Goal: Information Seeking & Learning: Learn about a topic

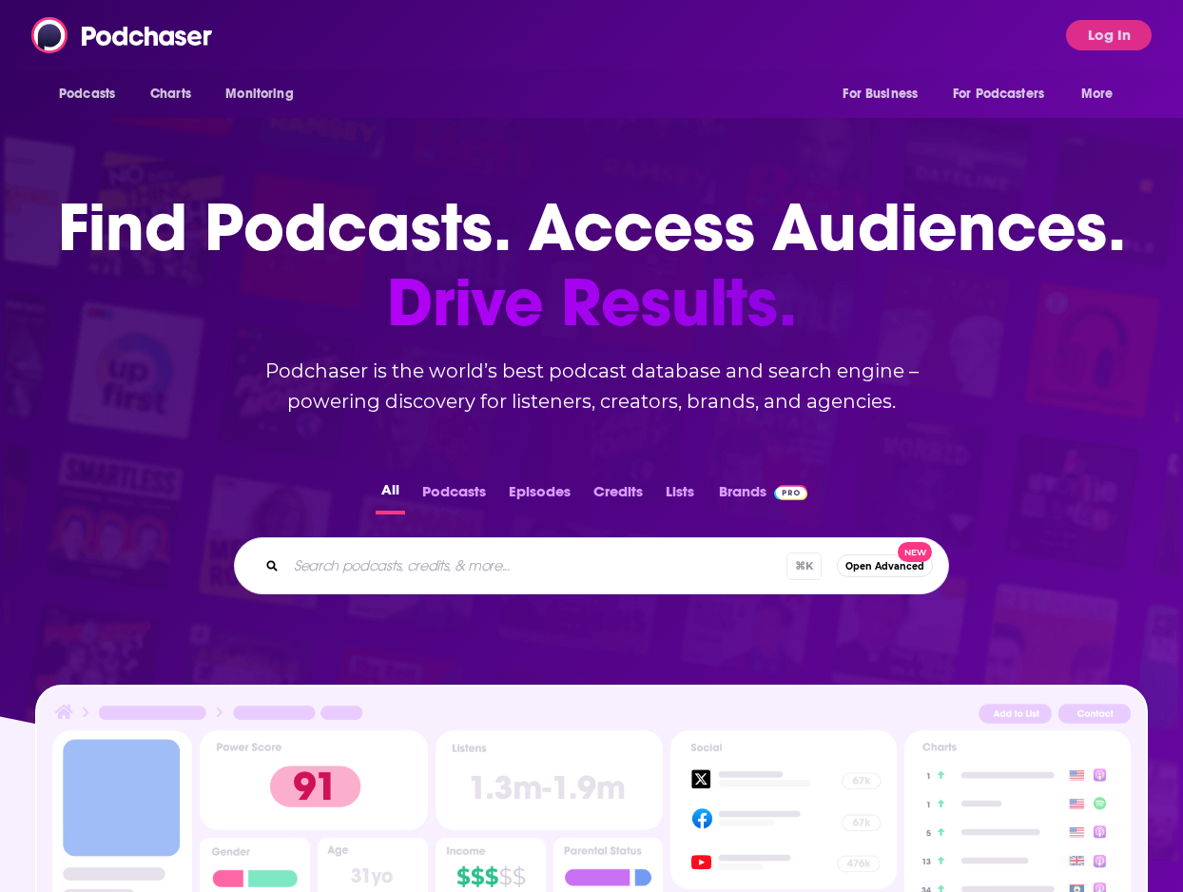
click at [1086, 52] on div "Podcasts Charts Monitoring For Business For Podcasters More Log In" at bounding box center [591, 35] width 1183 height 70
click at [1085, 42] on button "Log In" at bounding box center [1109, 35] width 86 height 30
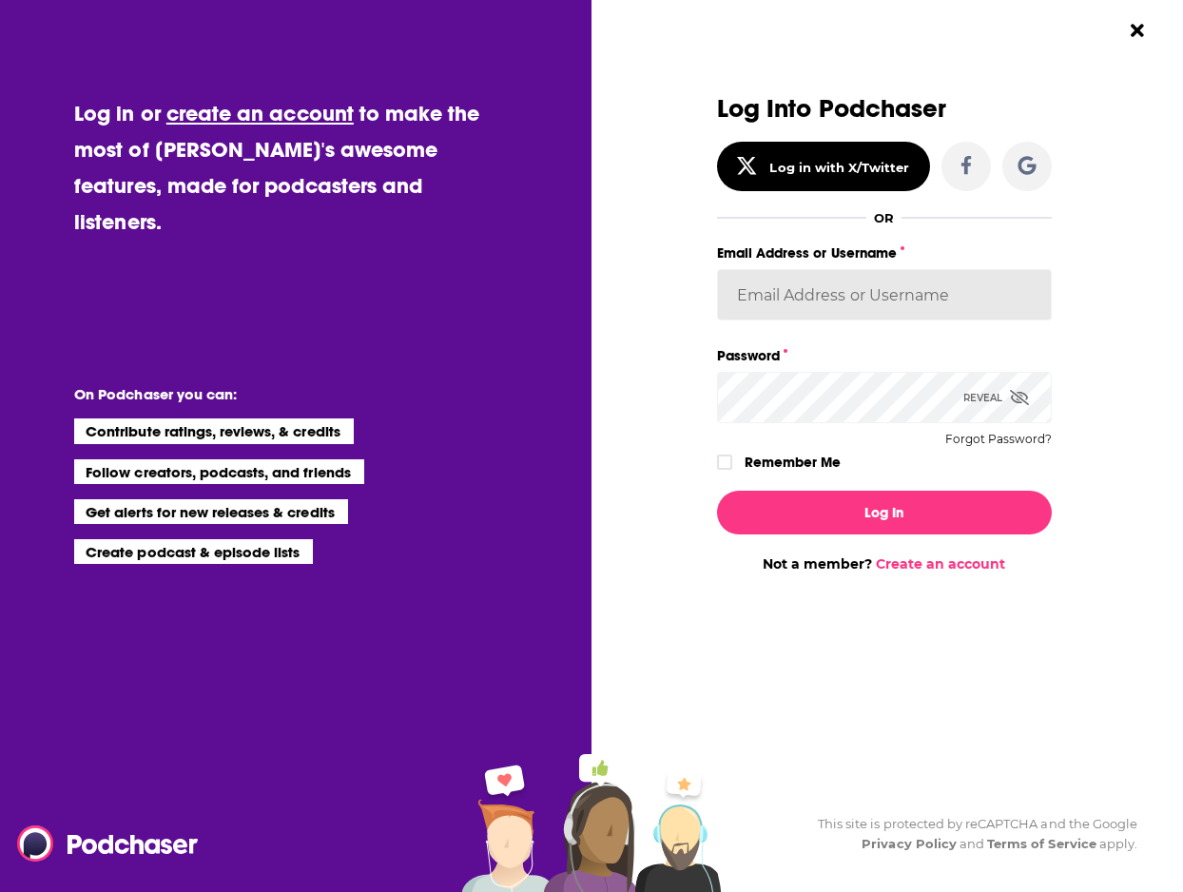
type input "[PERSON_NAME][EMAIL_ADDRESS][DOMAIN_NAME]"
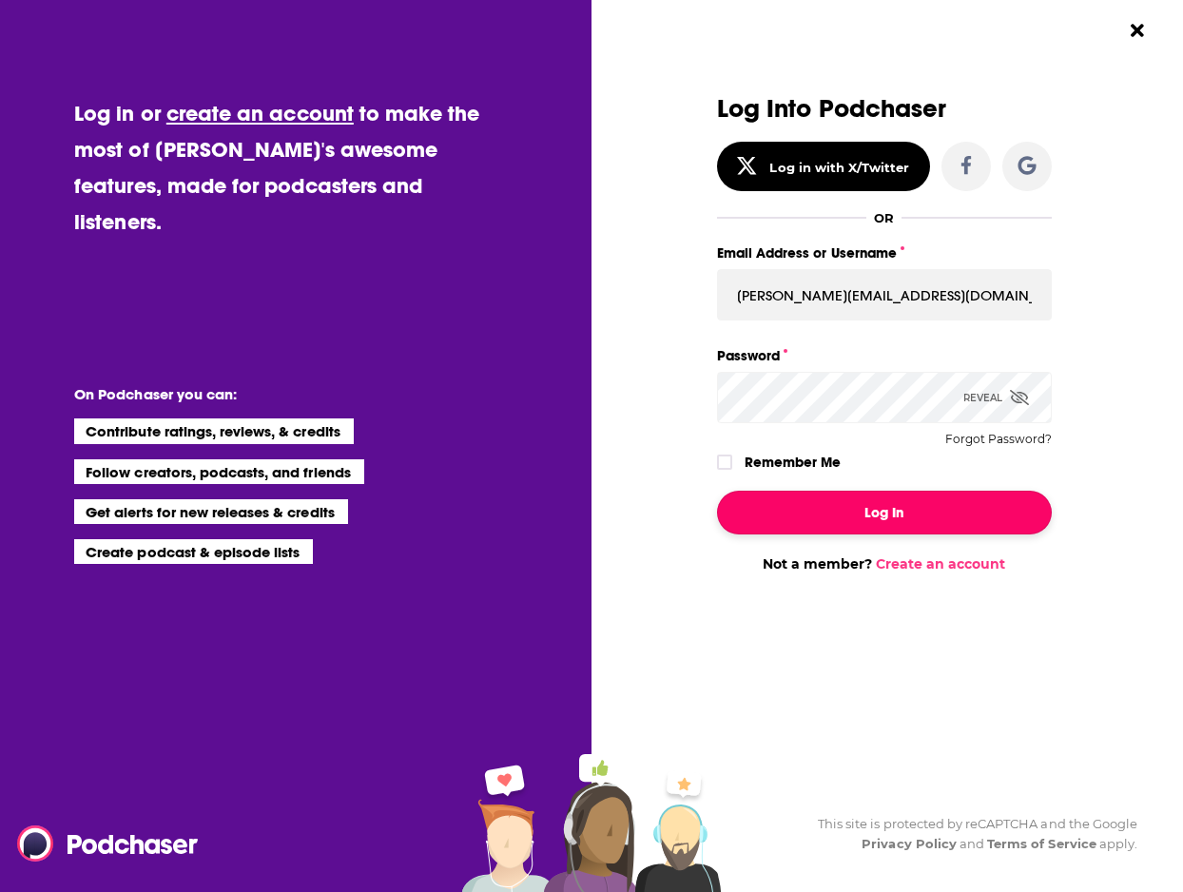
click at [905, 514] on button "Log In" at bounding box center [884, 513] width 335 height 44
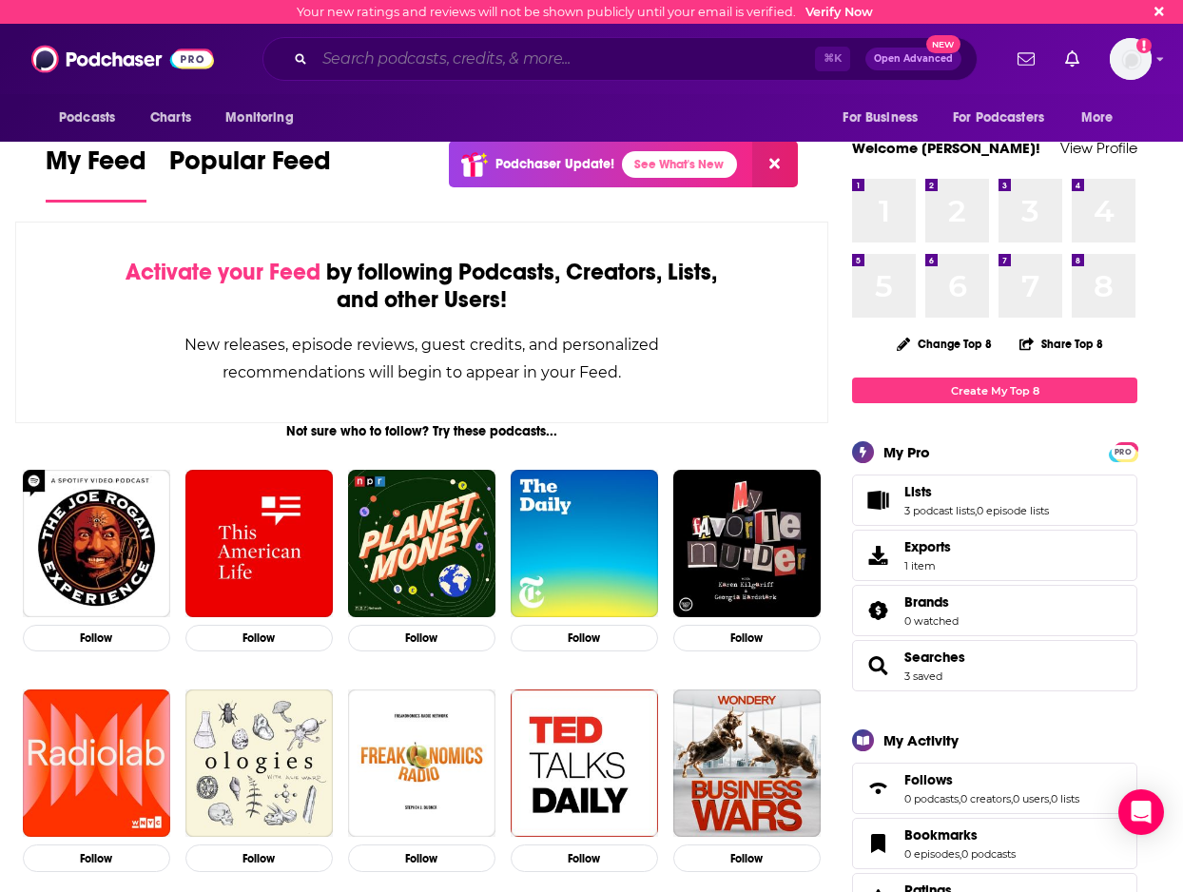
click at [537, 68] on input "Search podcasts, credits, & more..." at bounding box center [565, 59] width 500 height 30
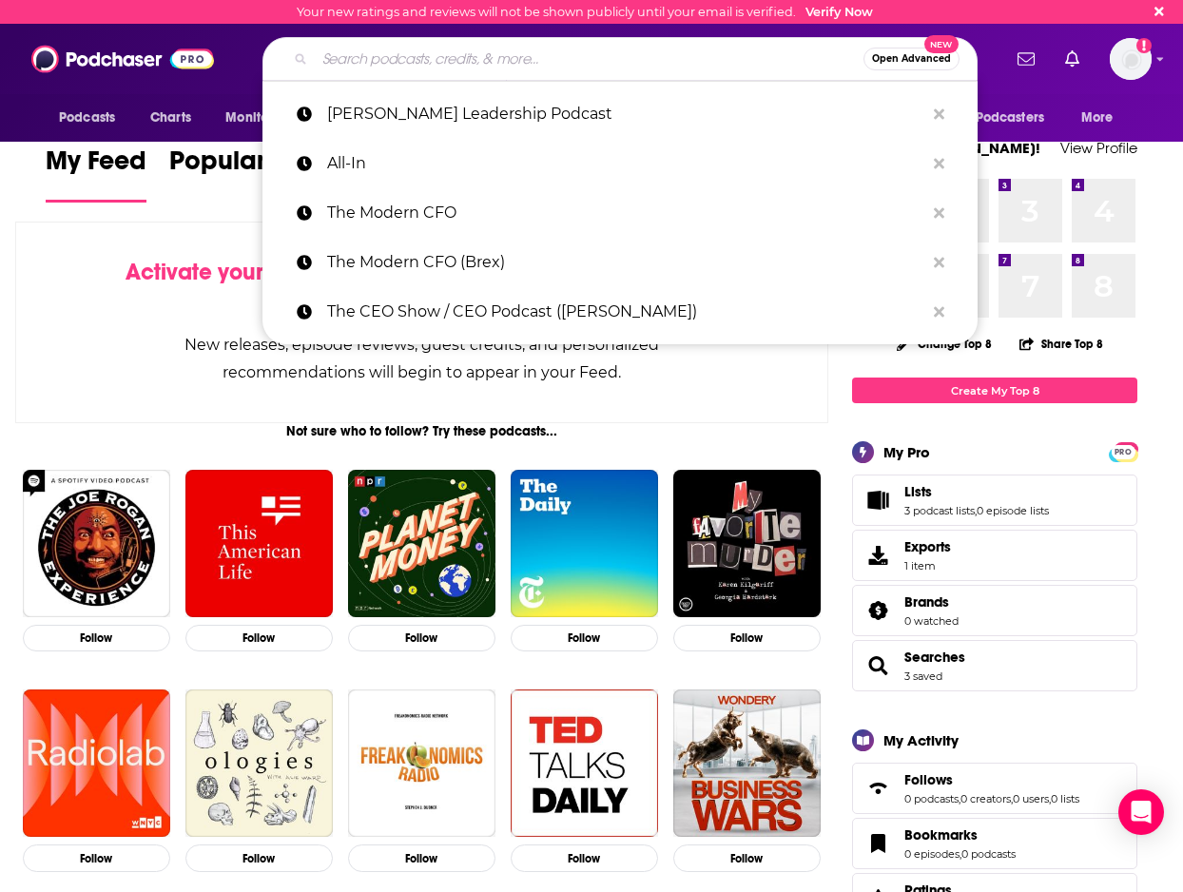
paste input "LegendsNLeaders"
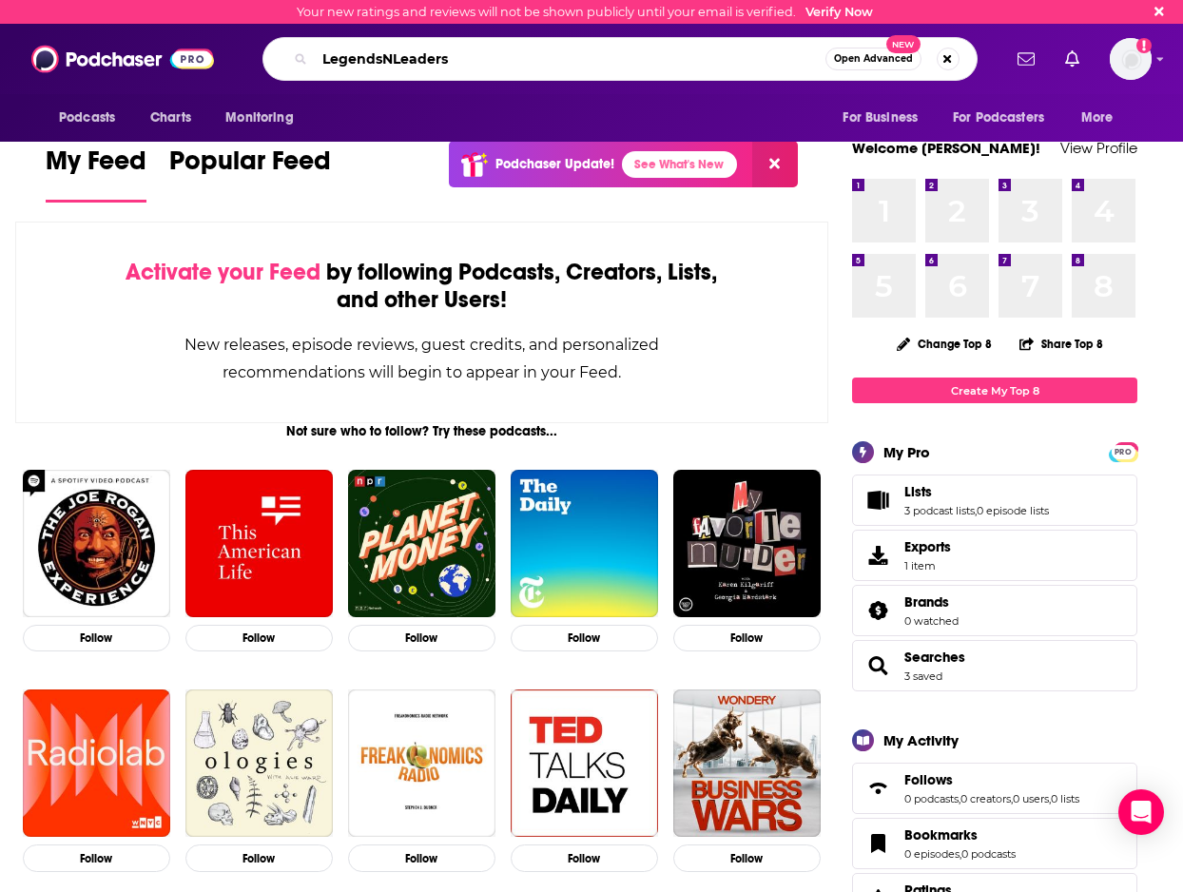
type input "LegendsNLeaders"
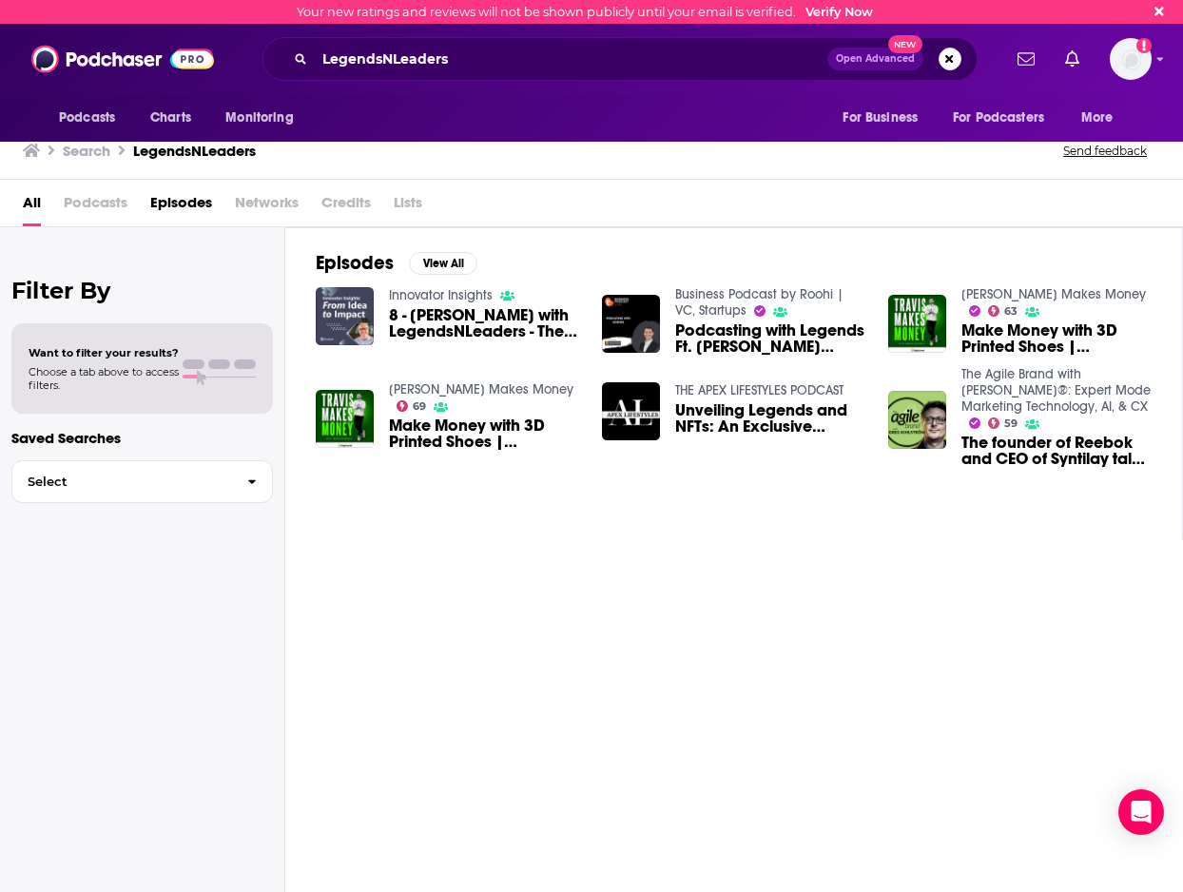
drag, startPoint x: 123, startPoint y: 203, endPoint x: 113, endPoint y: 206, distance: 10.2
click at [123, 203] on span "Podcasts" at bounding box center [96, 206] width 64 height 39
click at [102, 209] on span "Podcasts" at bounding box center [96, 206] width 64 height 39
click at [102, 208] on span "Podcasts" at bounding box center [96, 206] width 64 height 39
click at [106, 203] on span "Podcasts" at bounding box center [96, 206] width 64 height 39
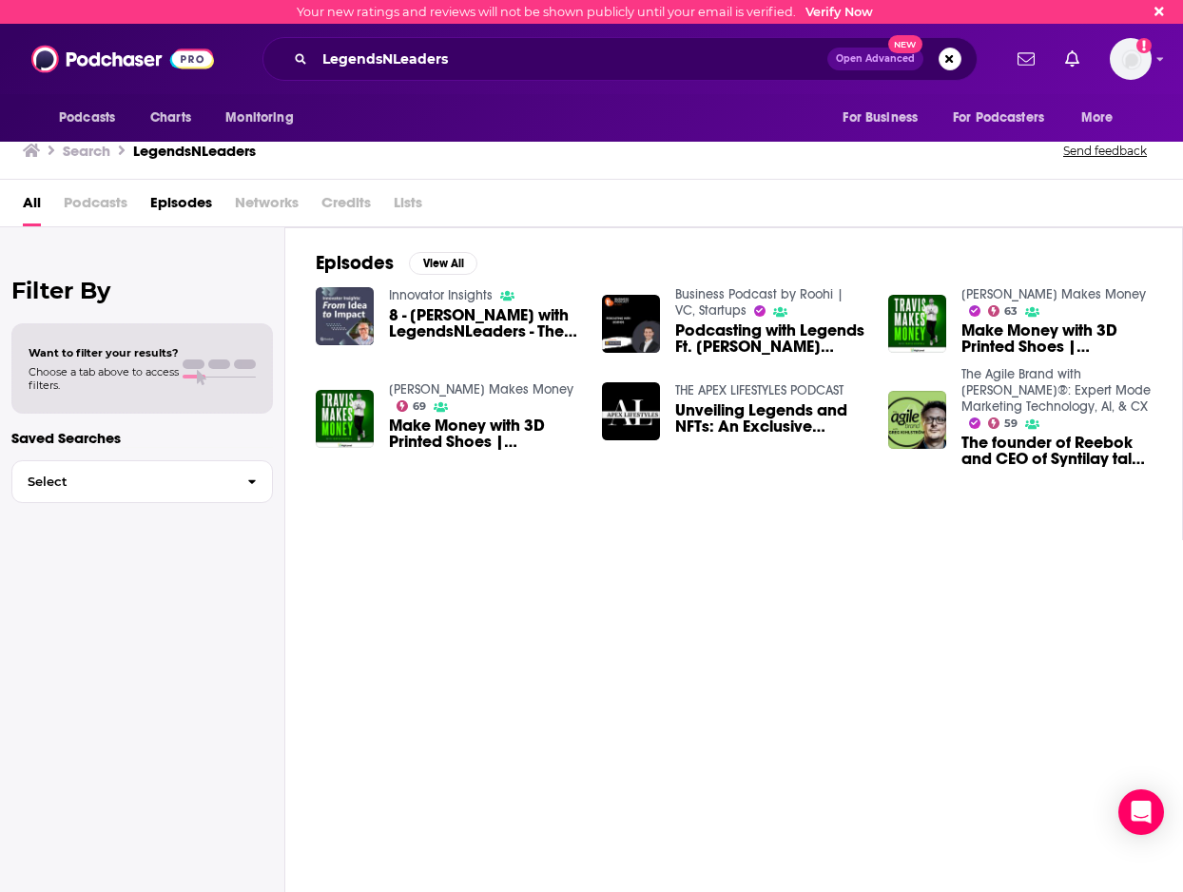
click at [184, 196] on span "Episodes" at bounding box center [181, 206] width 62 height 39
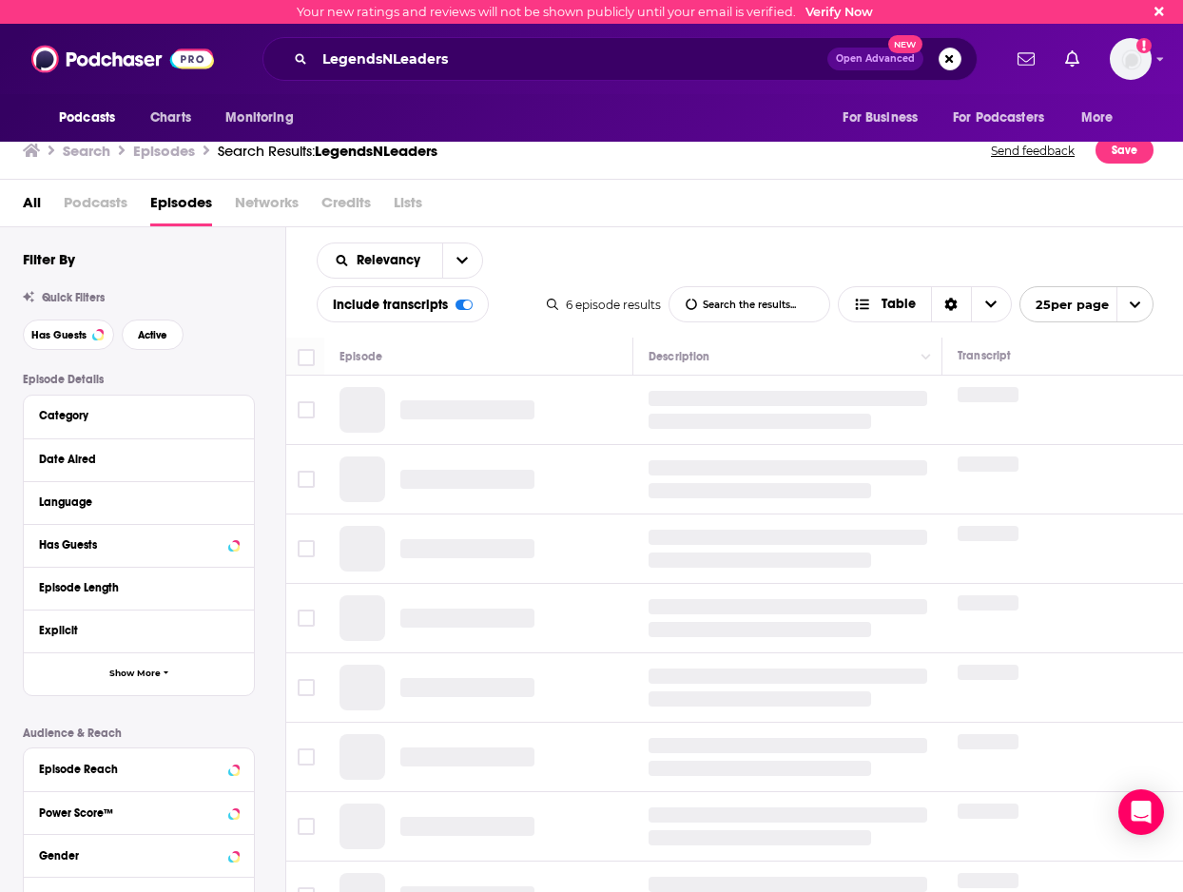
click at [98, 205] on span "Podcasts" at bounding box center [96, 206] width 64 height 39
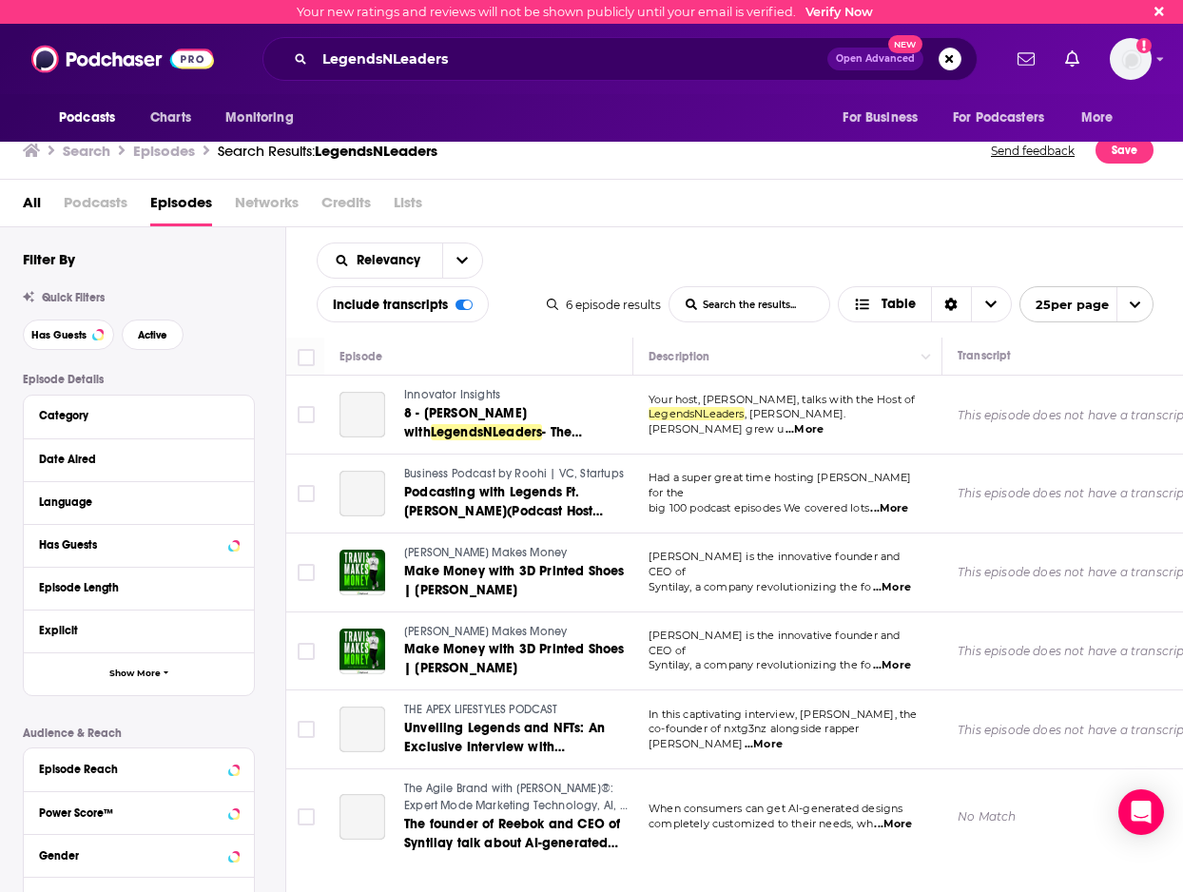
click at [21, 208] on div "All Podcasts Episodes Networks Credits Lists" at bounding box center [592, 204] width 1184 height 48
click at [127, 198] on div "All Podcasts Episodes Networks Credits Lists" at bounding box center [596, 206] width 1146 height 39
click at [115, 208] on span "Podcasts" at bounding box center [96, 206] width 64 height 39
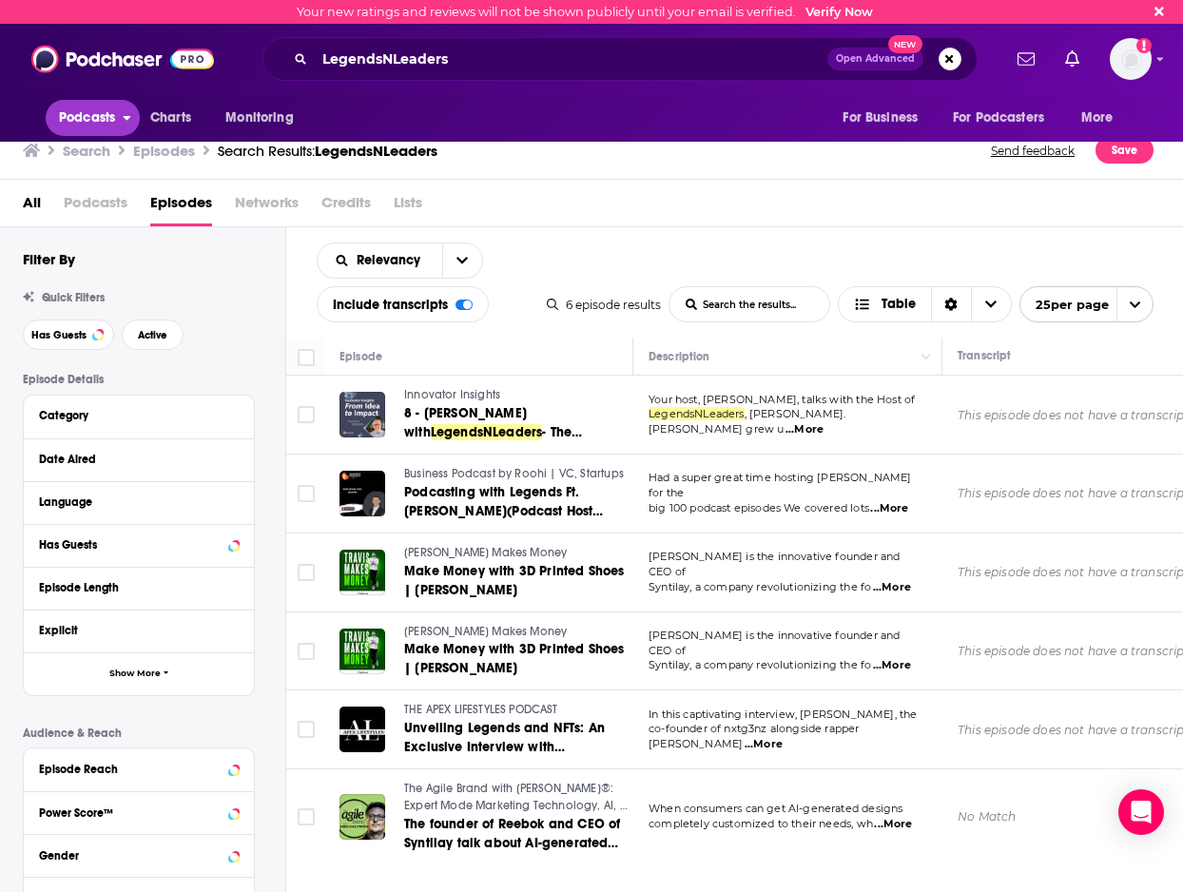
click at [80, 116] on span "Podcasts" at bounding box center [87, 118] width 56 height 27
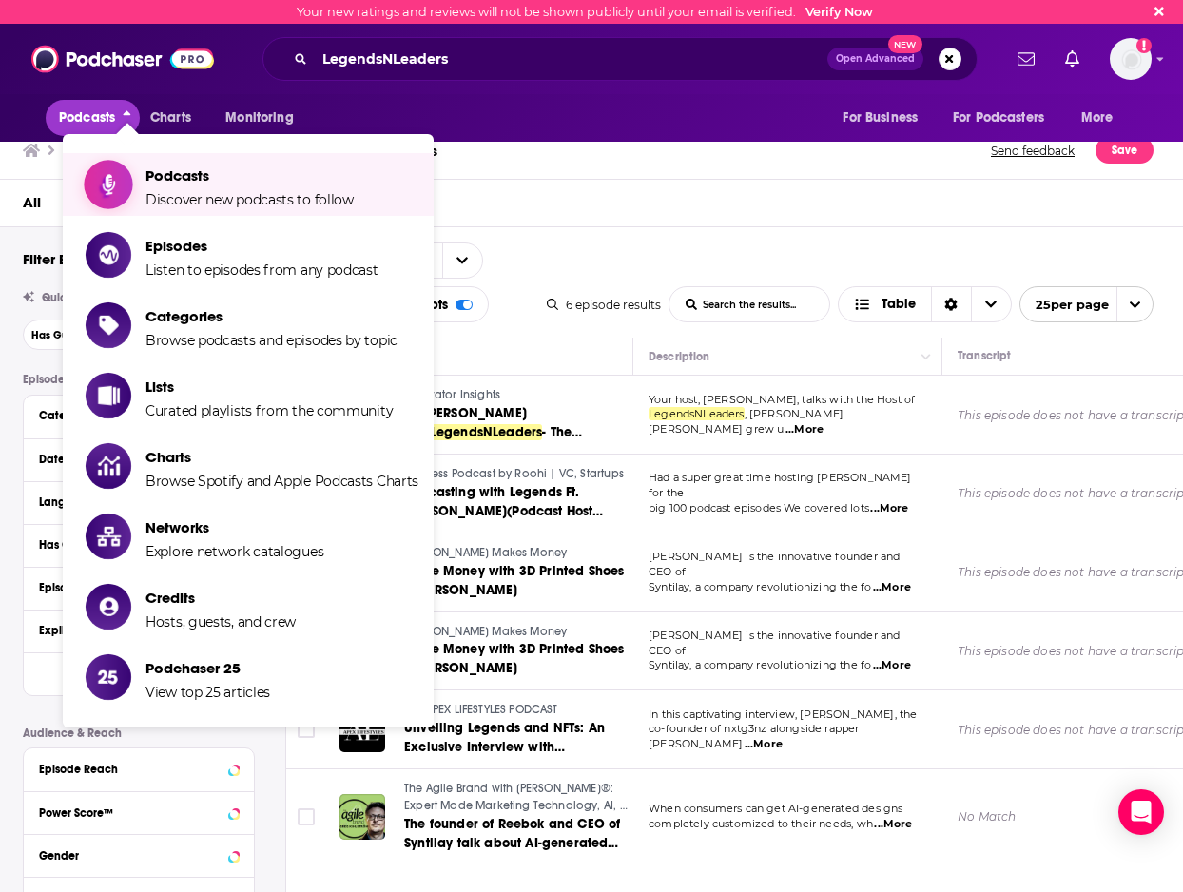
click at [225, 174] on span "Podcasts" at bounding box center [249, 175] width 208 height 18
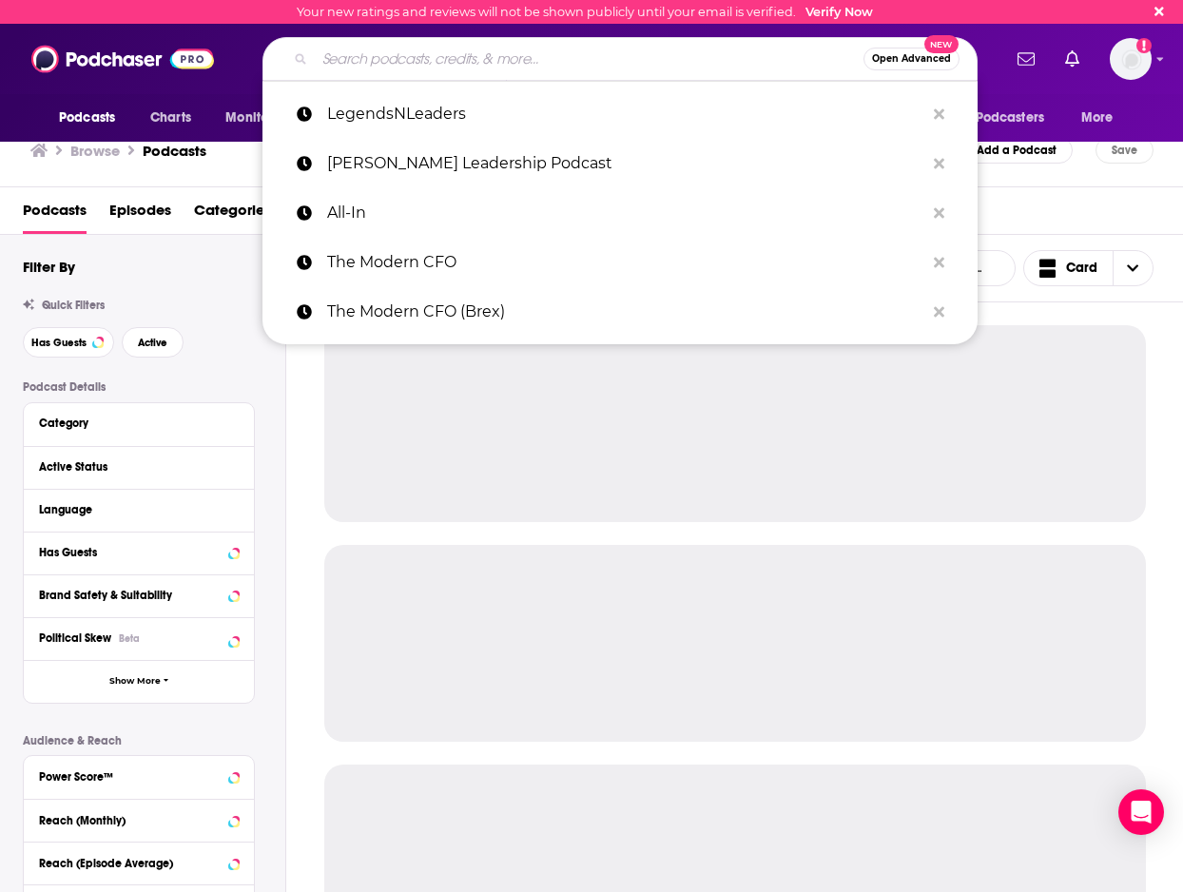
click at [542, 68] on input "Search podcasts, credits, & more..." at bounding box center [589, 59] width 549 height 30
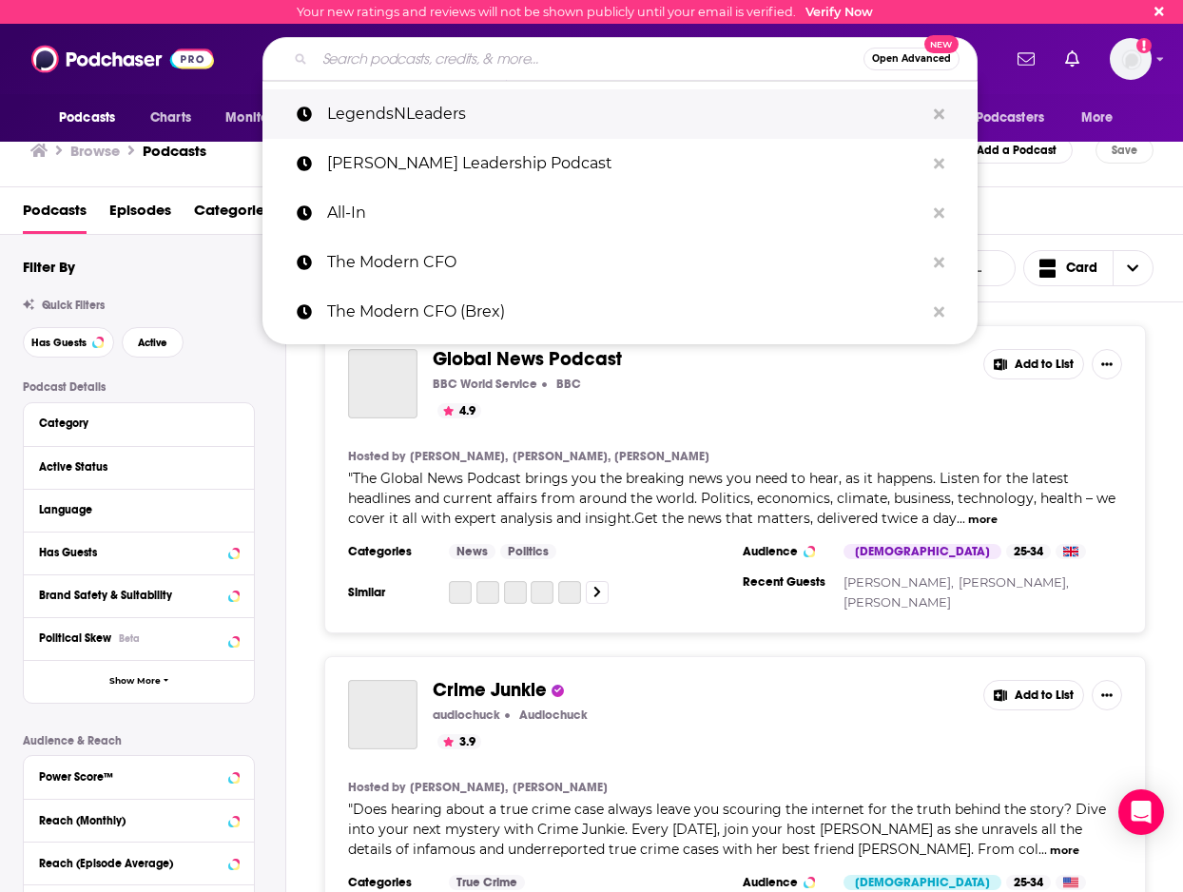
paste input "LegendsNLeaders"
type input "LegendsNLeaders"
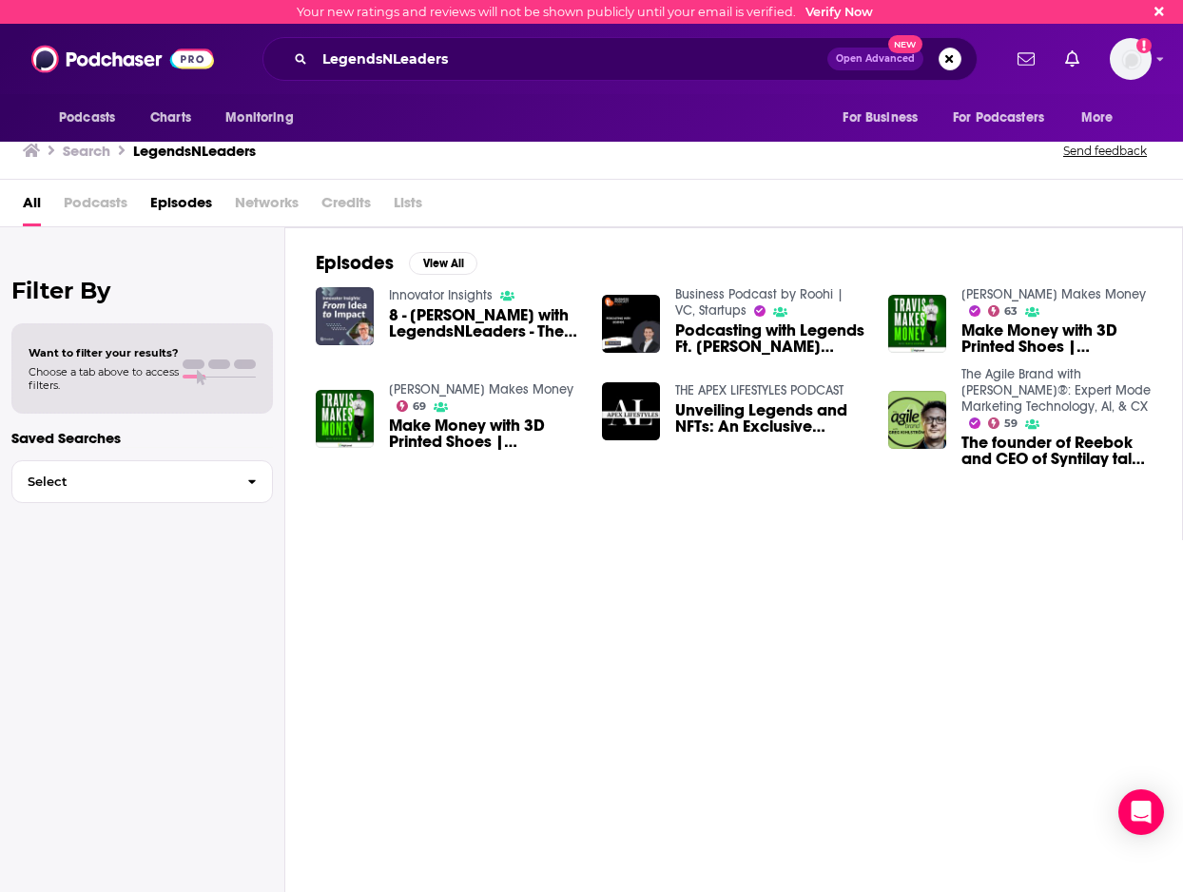
click at [87, 198] on span "Podcasts" at bounding box center [96, 206] width 64 height 39
click at [265, 204] on span "Networks" at bounding box center [267, 206] width 64 height 39
click at [90, 211] on span "Podcasts" at bounding box center [96, 206] width 64 height 39
click at [39, 199] on span "All" at bounding box center [32, 206] width 18 height 39
click at [87, 123] on span "Podcasts" at bounding box center [87, 118] width 56 height 27
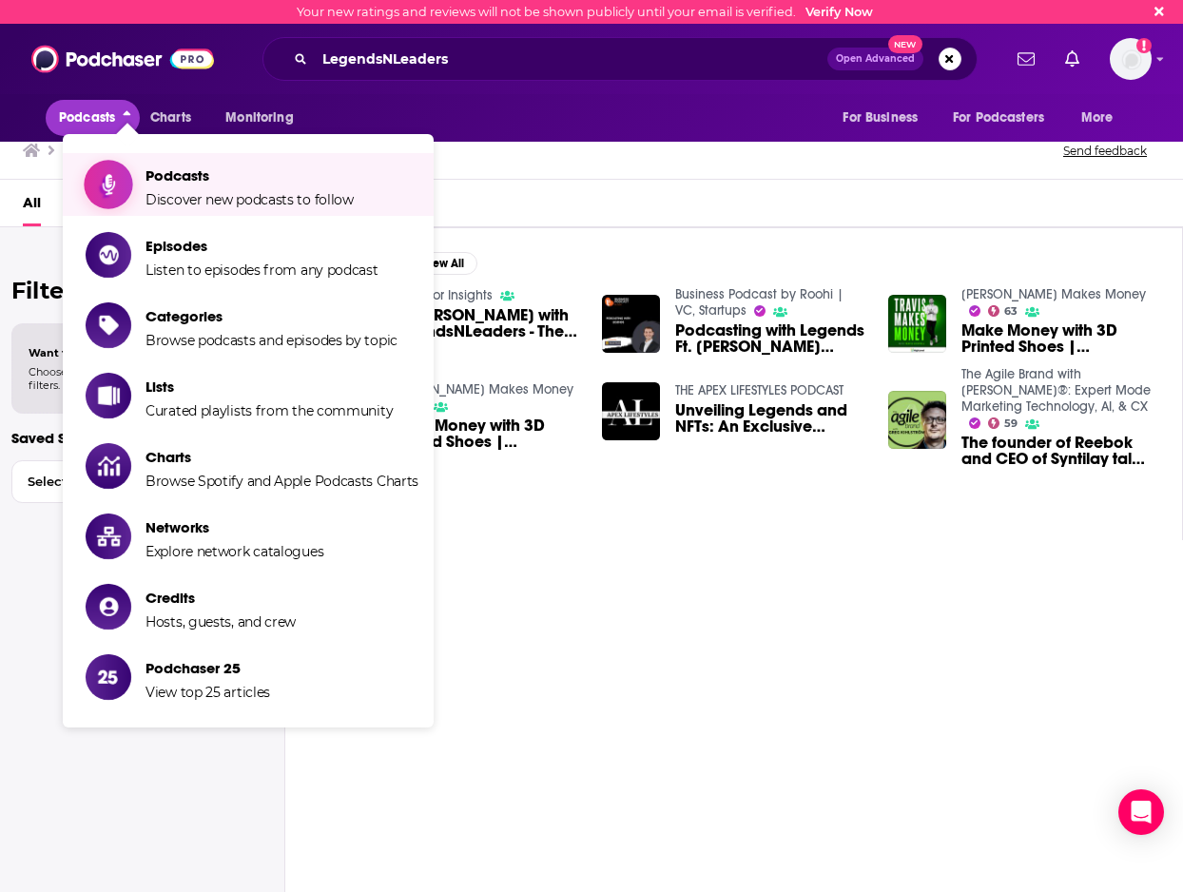
click at [164, 168] on span "Podcasts" at bounding box center [249, 175] width 208 height 18
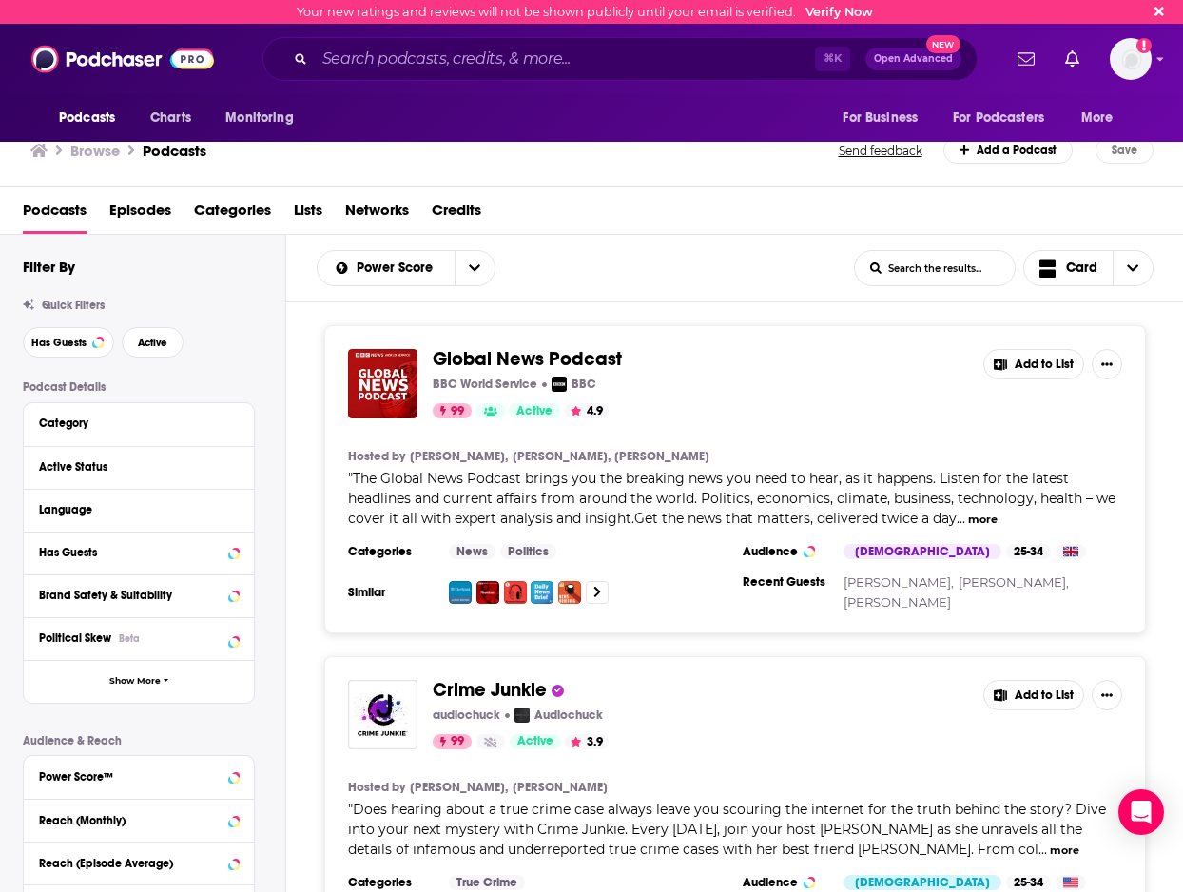
click at [710, 258] on div "Power Score List Search Input Search the results... Card" at bounding box center [585, 268] width 537 height 36
click at [469, 53] on input "Search podcasts, credits, & more..." at bounding box center [565, 59] width 500 height 30
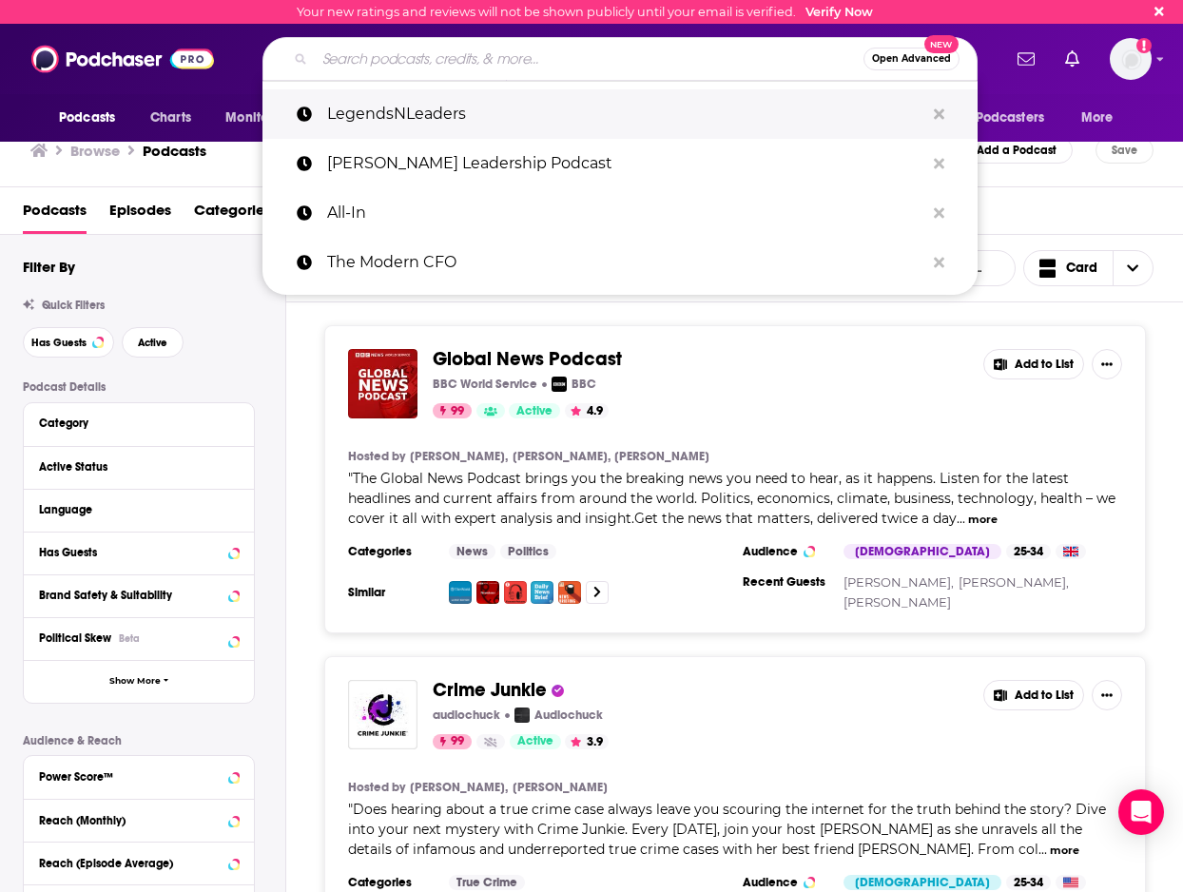
click at [450, 135] on p "LegendsNLeaders" at bounding box center [625, 113] width 597 height 49
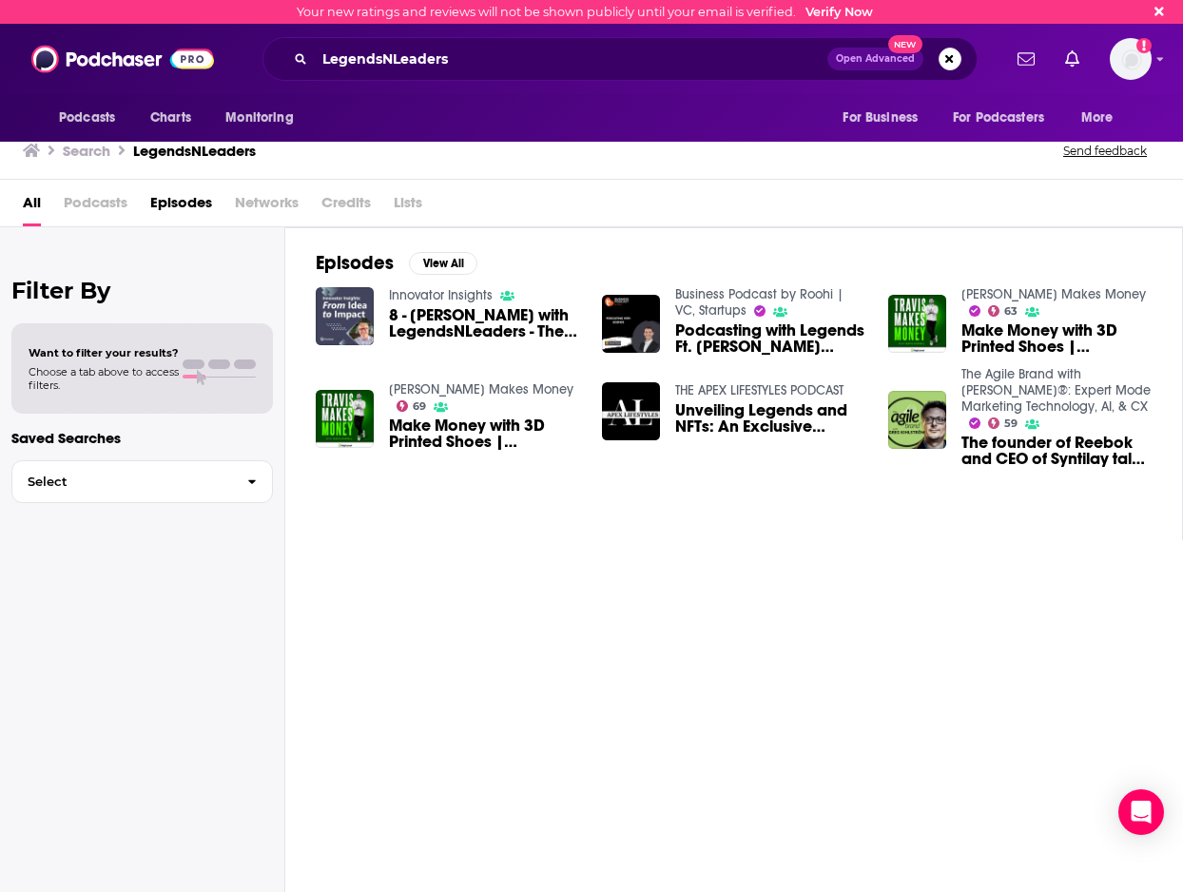
click at [433, 334] on span "8 - [PERSON_NAME] with LegendsNLeaders - The Evolution of Consumer Products: Na…" at bounding box center [484, 323] width 190 height 32
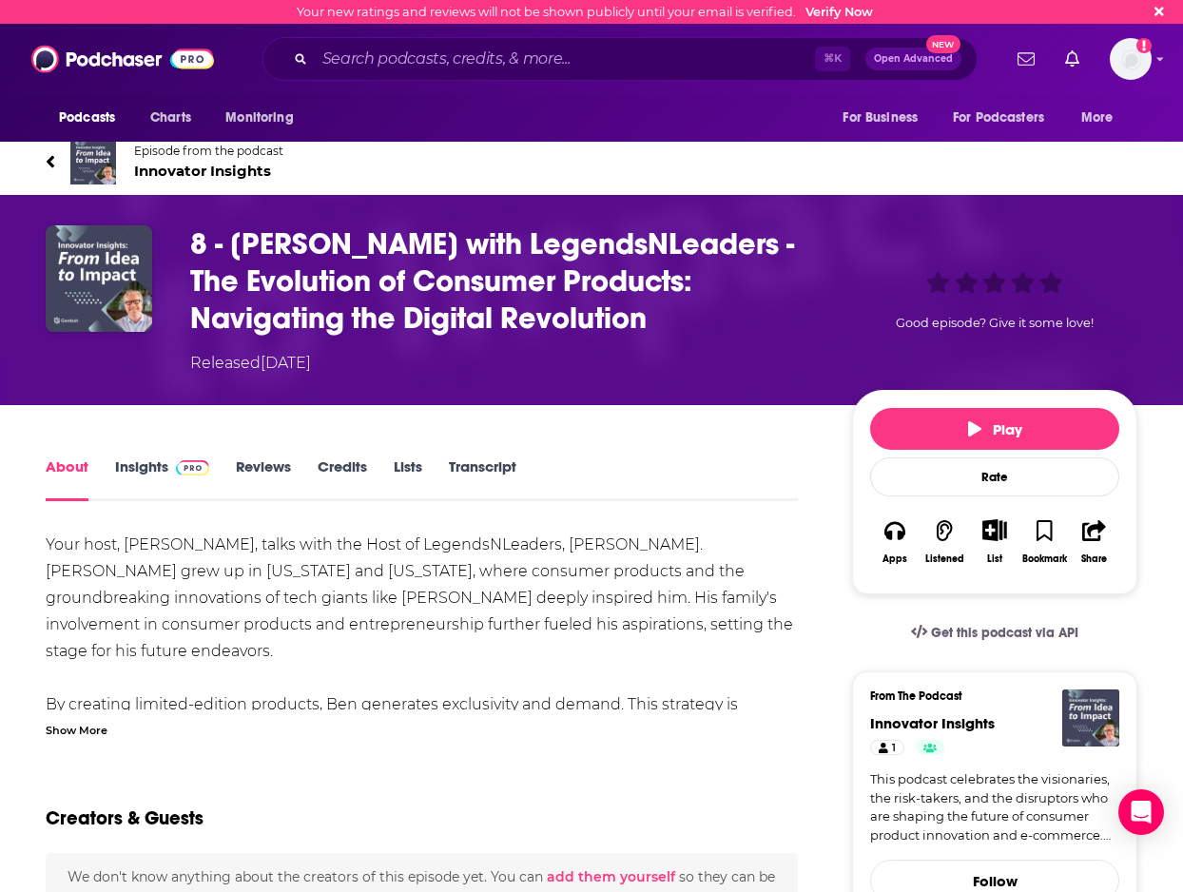
click at [50, 163] on icon at bounding box center [51, 161] width 8 height 12
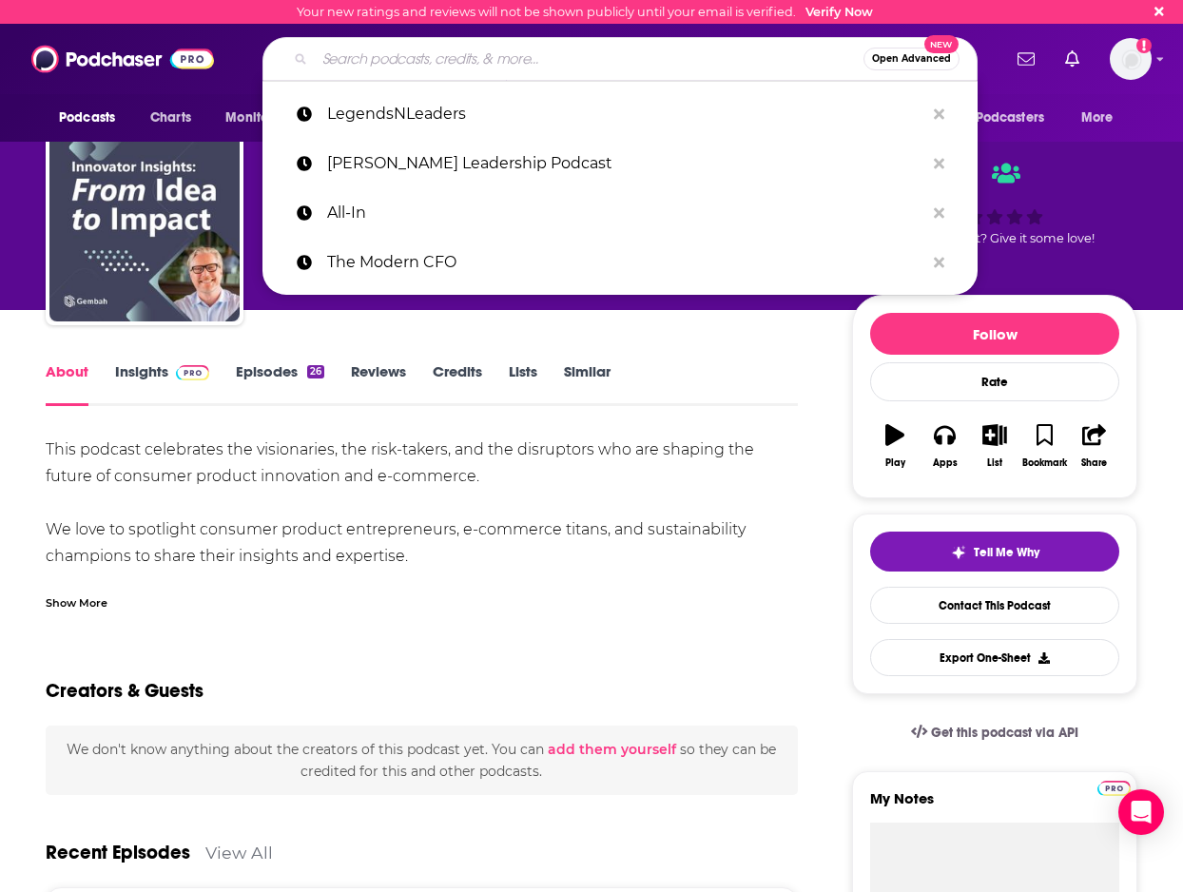
click at [469, 71] on input "Search podcasts, credits, & more..." at bounding box center [589, 59] width 549 height 30
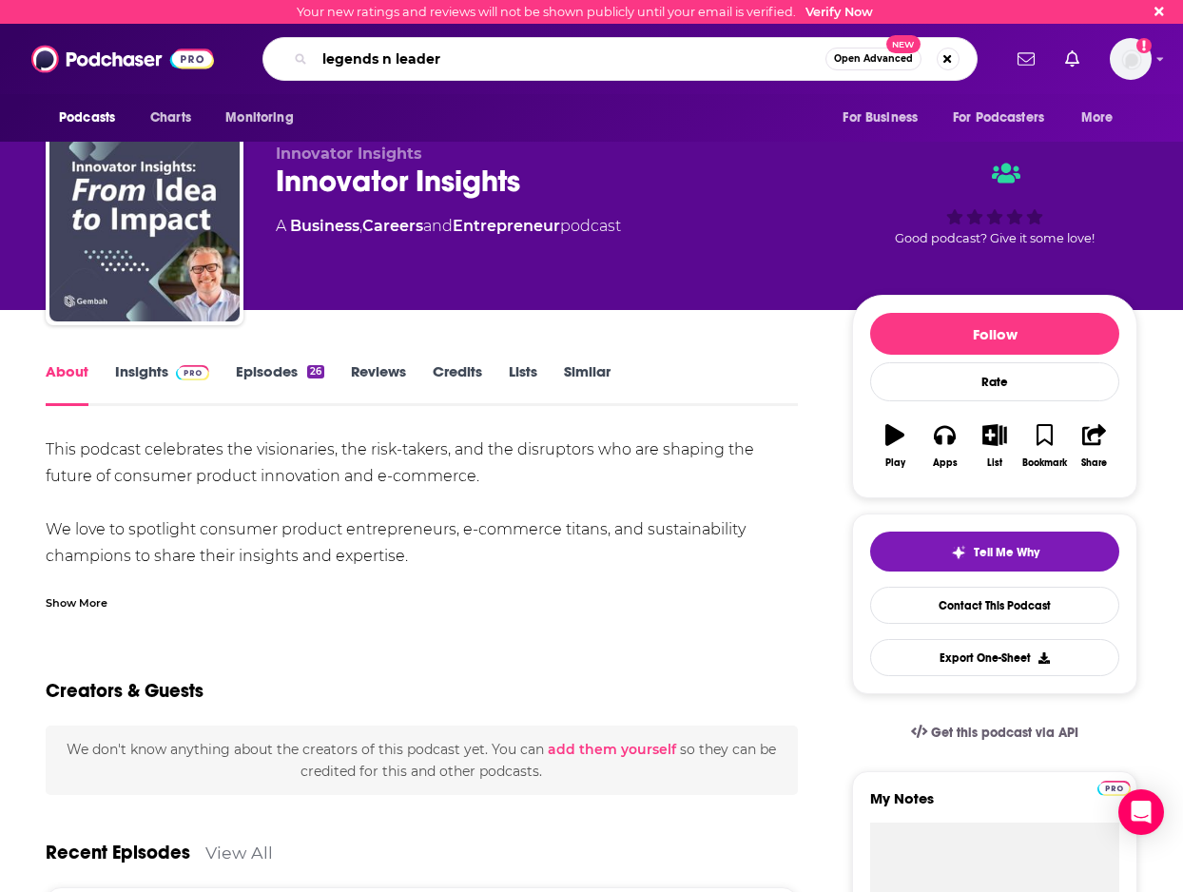
type input "legends n leaders"
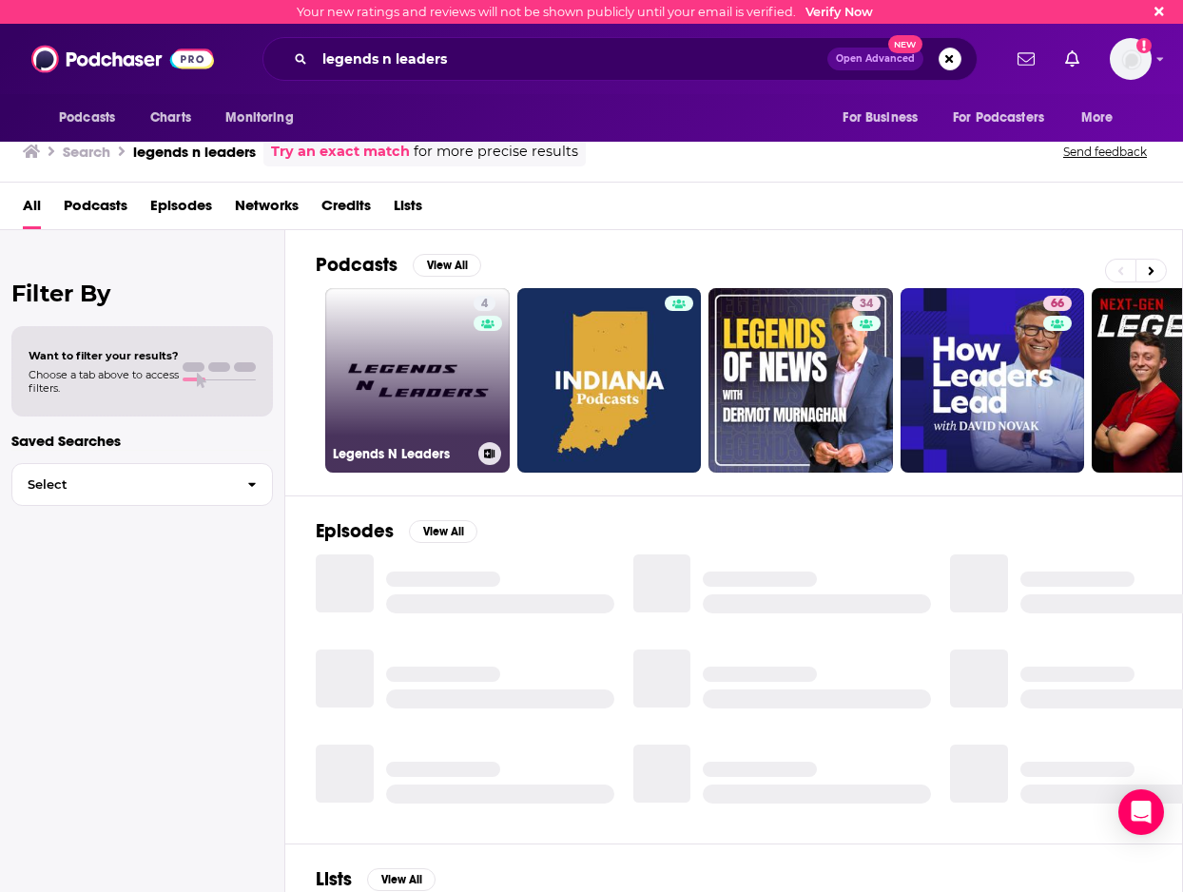
click at [439, 381] on link "4 Legends N Leaders" at bounding box center [417, 380] width 184 height 184
